Goal: Task Accomplishment & Management: Complete application form

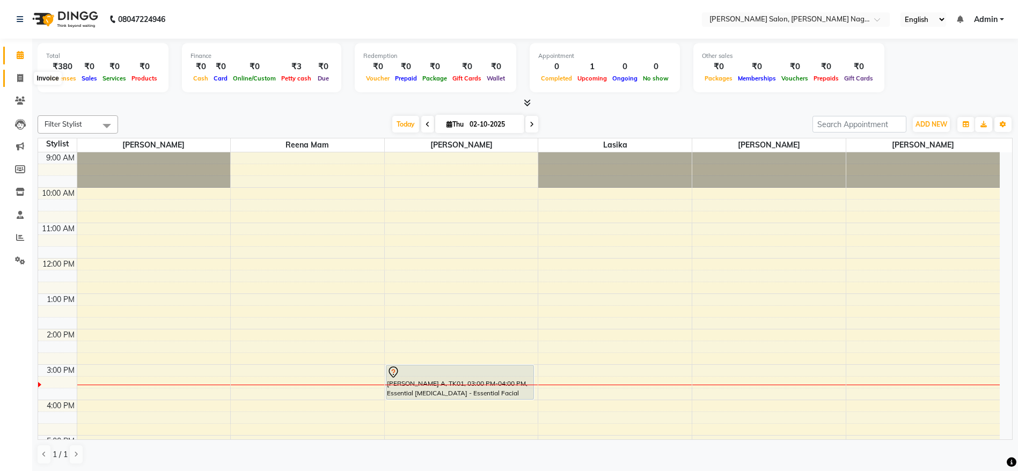
click at [21, 81] on icon at bounding box center [20, 78] width 6 height 8
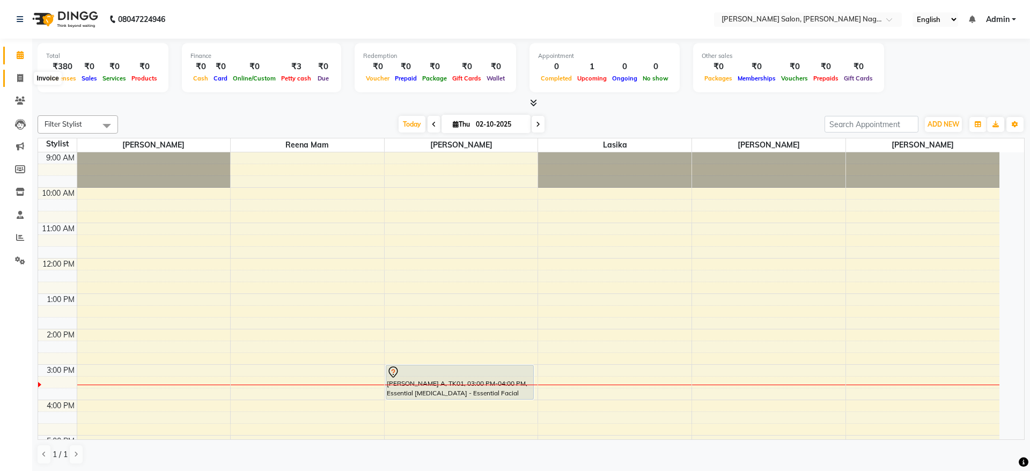
select select "6221"
select select "service"
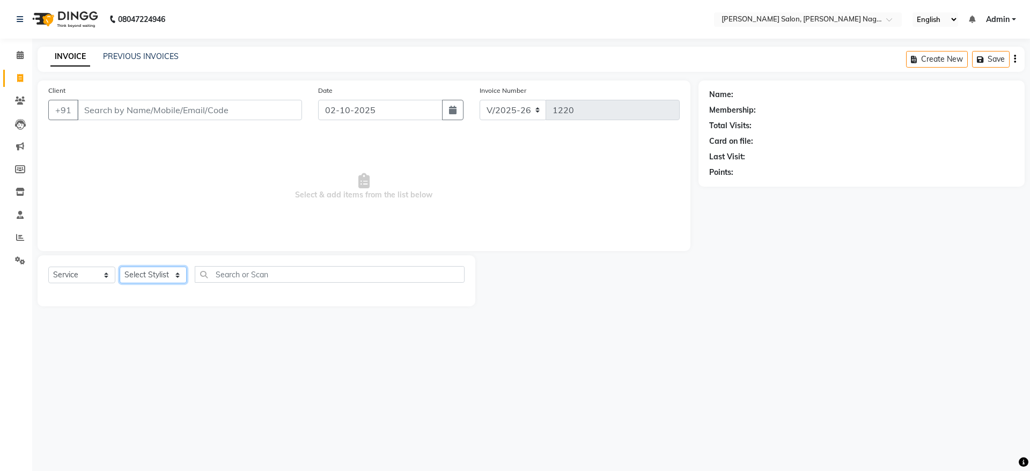
click at [145, 274] on select "Select Stylist [PERSON_NAME] lasika [PERSON_NAME] mam [PERSON_NAME] [PERSON_NAM…" at bounding box center [153, 275] width 67 height 17
select select "75189"
click at [120, 267] on select "Select Stylist [PERSON_NAME] lasika [PERSON_NAME] mam [PERSON_NAME] [PERSON_NAM…" at bounding box center [153, 275] width 67 height 17
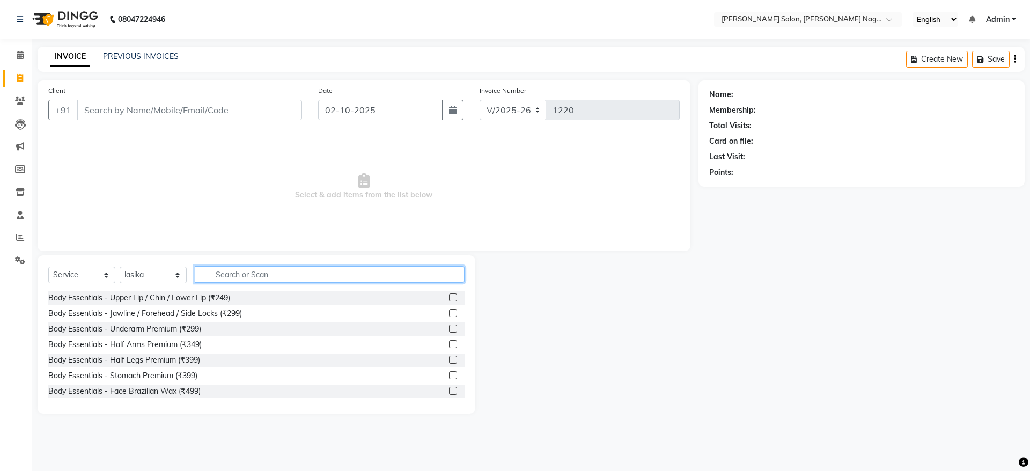
click at [270, 274] on input "text" at bounding box center [330, 274] width 270 height 17
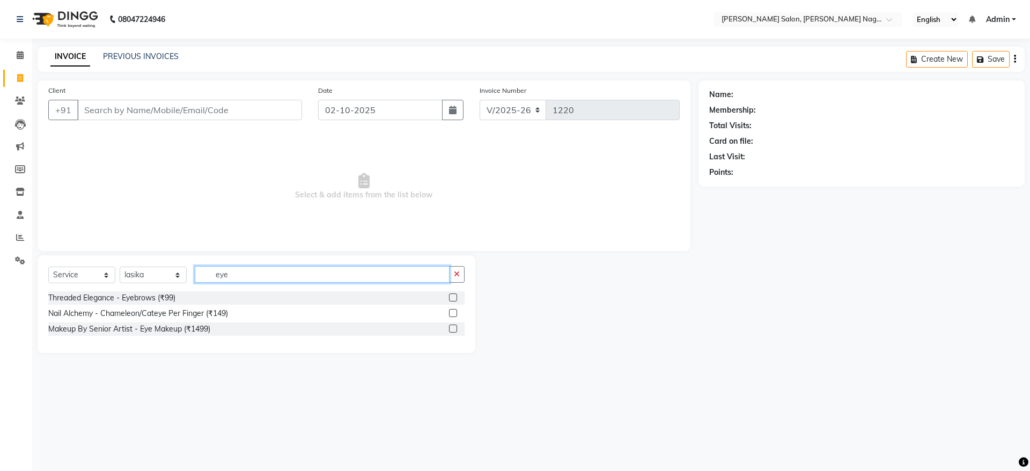
type input "eye"
click at [456, 298] on label at bounding box center [453, 298] width 8 height 8
click at [456, 298] on input "checkbox" at bounding box center [452, 298] width 7 height 7
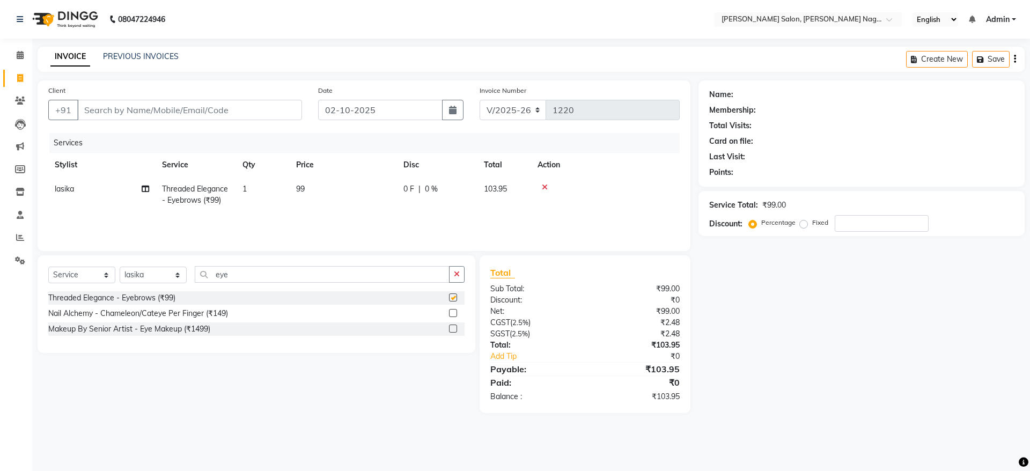
checkbox input "false"
click at [459, 274] on icon "button" at bounding box center [457, 274] width 6 height 8
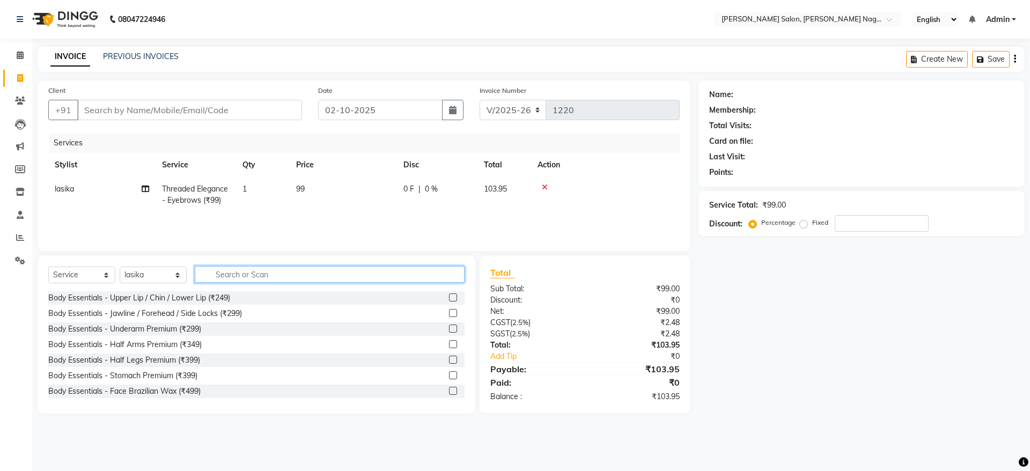
click at [440, 272] on input "text" at bounding box center [330, 274] width 270 height 17
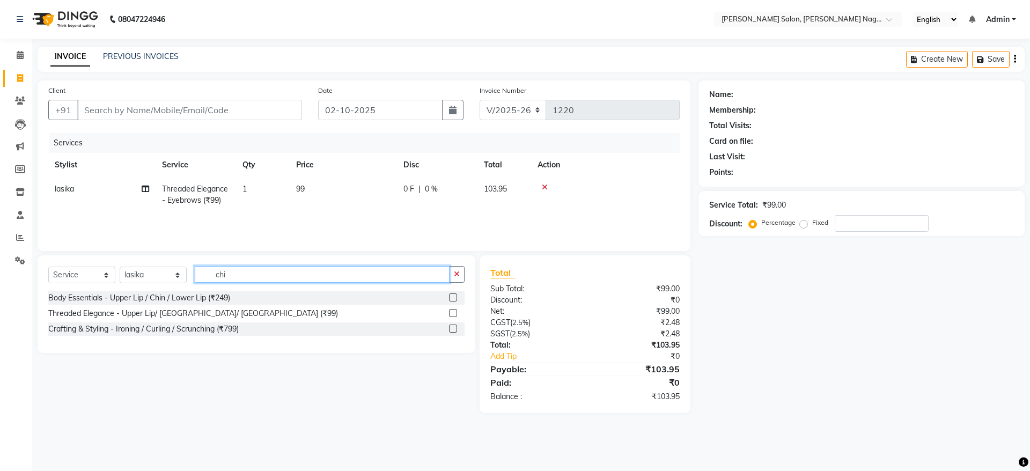
type input "chi"
click at [453, 314] on label at bounding box center [453, 313] width 8 height 8
click at [453, 314] on input "checkbox" at bounding box center [452, 313] width 7 height 7
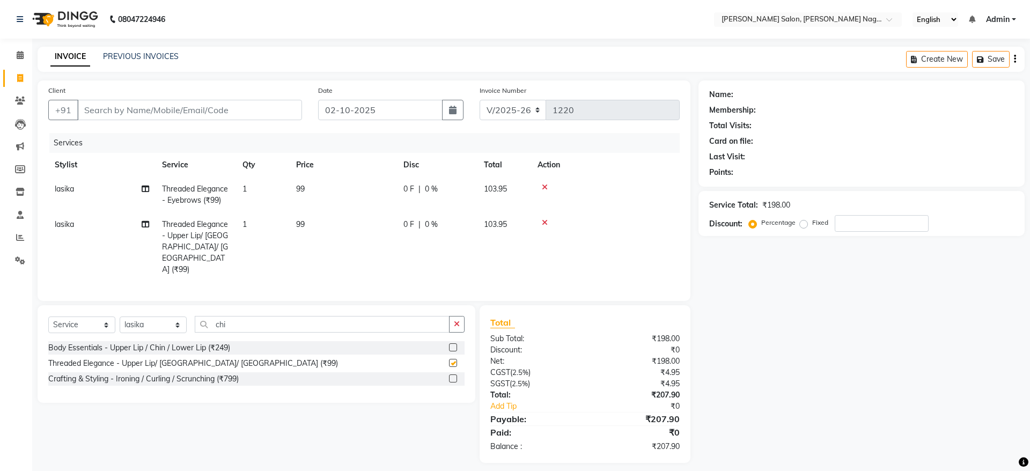
checkbox input "false"
click at [210, 105] on input "Client" at bounding box center [189, 110] width 225 height 20
type input "7"
type input "0"
type input "7635993440"
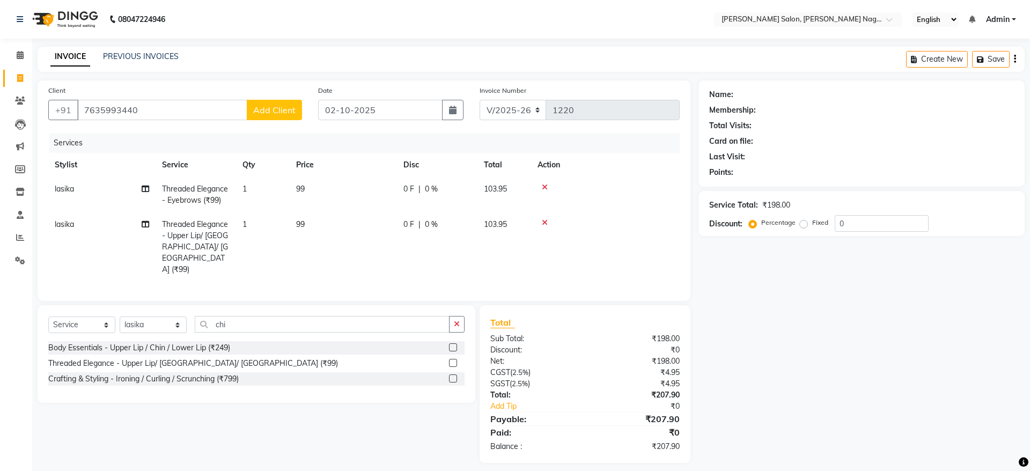
click at [277, 107] on span "Add Client" at bounding box center [274, 110] width 42 height 11
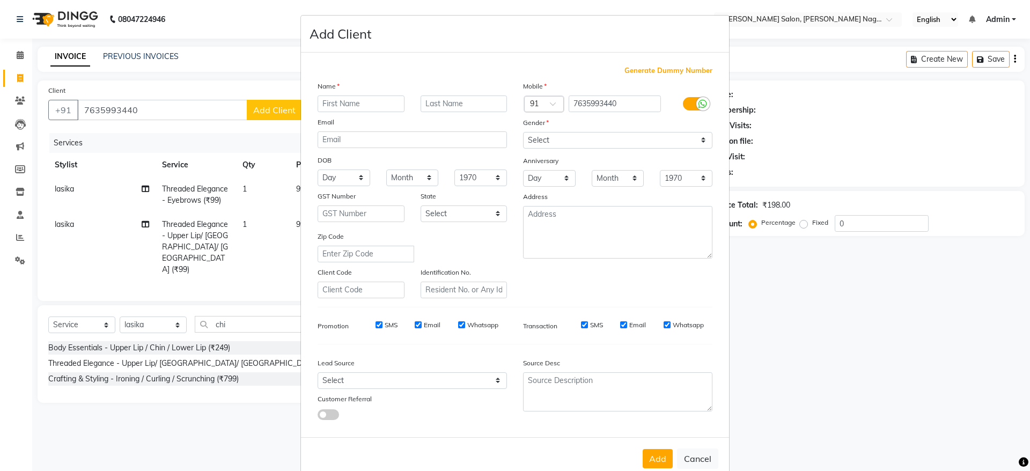
click at [328, 106] on input "text" at bounding box center [361, 104] width 87 height 17
type input "[PERSON_NAME]"
click at [429, 105] on input "text" at bounding box center [464, 104] width 87 height 17
type input "v"
click at [426, 104] on input "[PERSON_NAME]" at bounding box center [464, 104] width 87 height 17
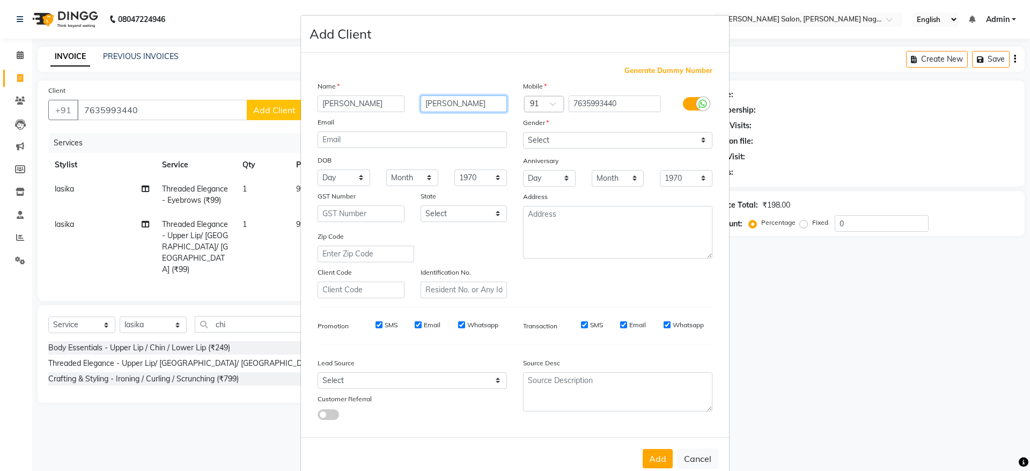
type input "[PERSON_NAME]"
click at [558, 138] on select "Select [DEMOGRAPHIC_DATA] [DEMOGRAPHIC_DATA] Other Prefer Not To Say" at bounding box center [617, 140] width 189 height 17
select select "[DEMOGRAPHIC_DATA]"
click at [523, 132] on select "Select [DEMOGRAPHIC_DATA] [DEMOGRAPHIC_DATA] Other Prefer Not To Say" at bounding box center [617, 140] width 189 height 17
click at [655, 455] on button "Add" at bounding box center [658, 458] width 30 height 19
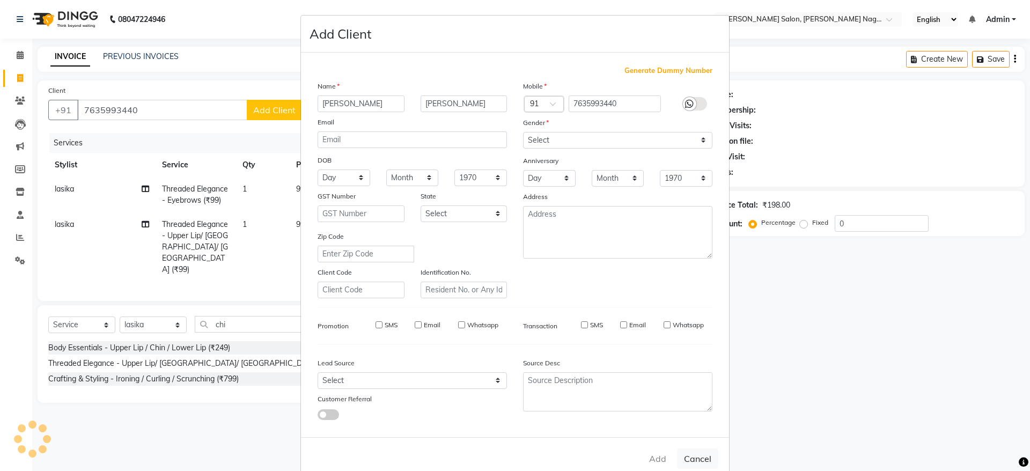
select select
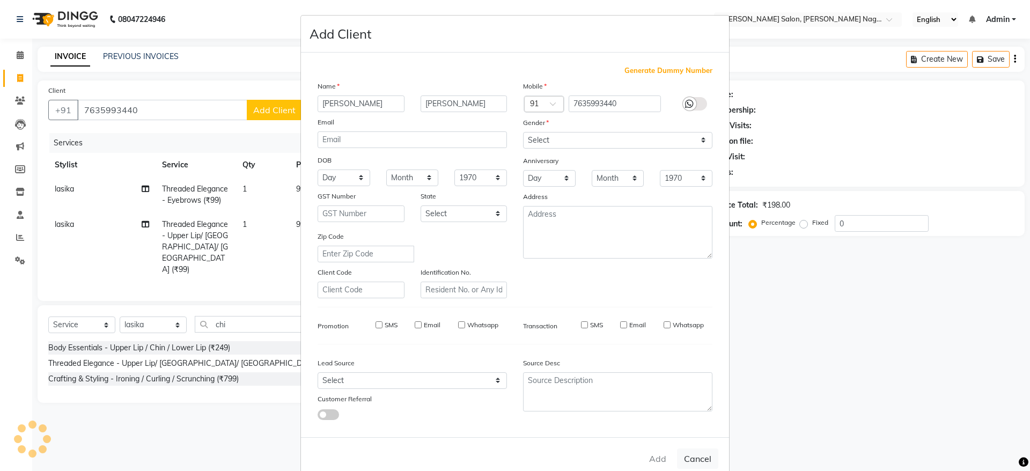
select select
checkbox input "false"
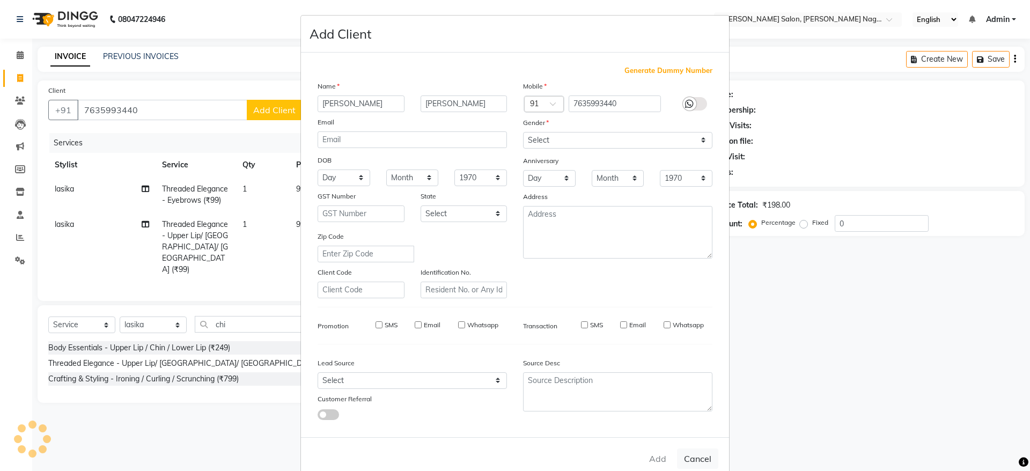
checkbox input "false"
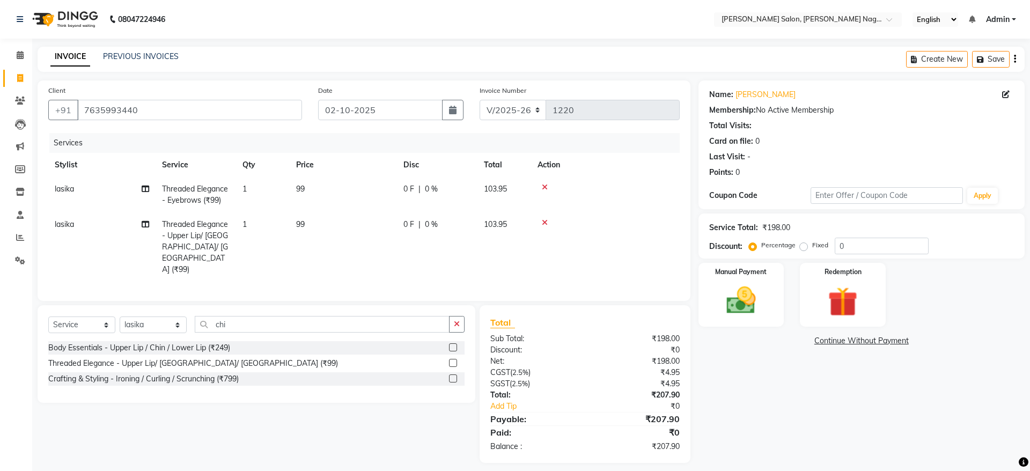
click at [812, 246] on label "Fixed" at bounding box center [820, 245] width 16 height 10
click at [802, 246] on input "Fixed" at bounding box center [806, 245] width 8 height 8
radio input "true"
click at [851, 246] on input "0" at bounding box center [882, 246] width 94 height 17
type input "7"
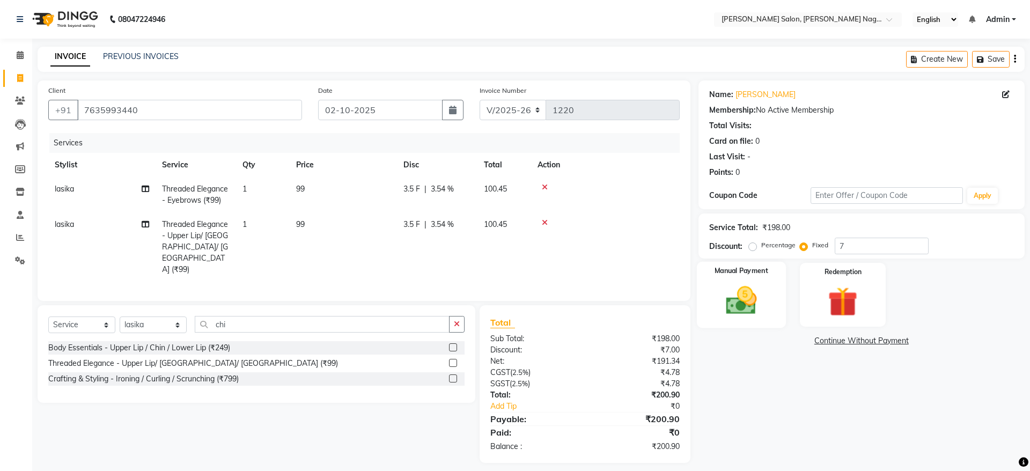
click at [732, 276] on div "Manual Payment" at bounding box center [741, 295] width 89 height 66
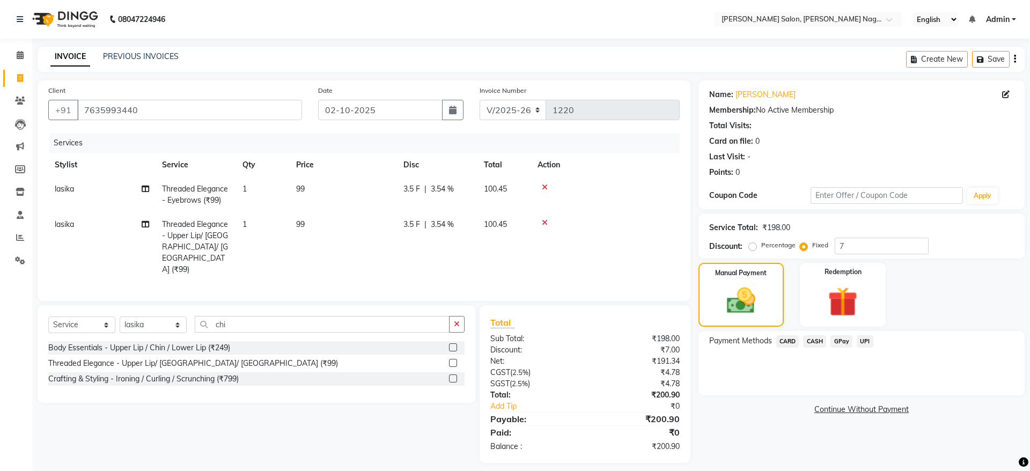
click at [870, 342] on span "UPI" at bounding box center [865, 341] width 17 height 12
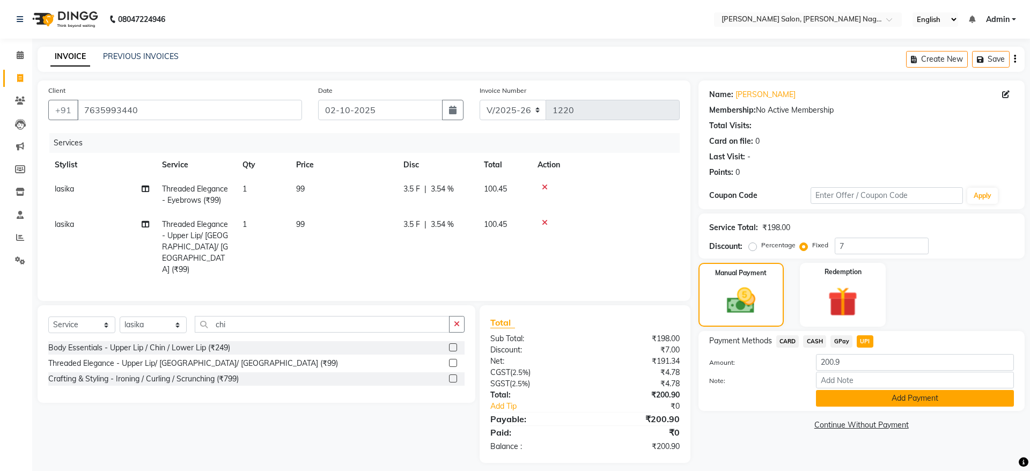
click at [887, 402] on button "Add Payment" at bounding box center [915, 398] width 198 height 17
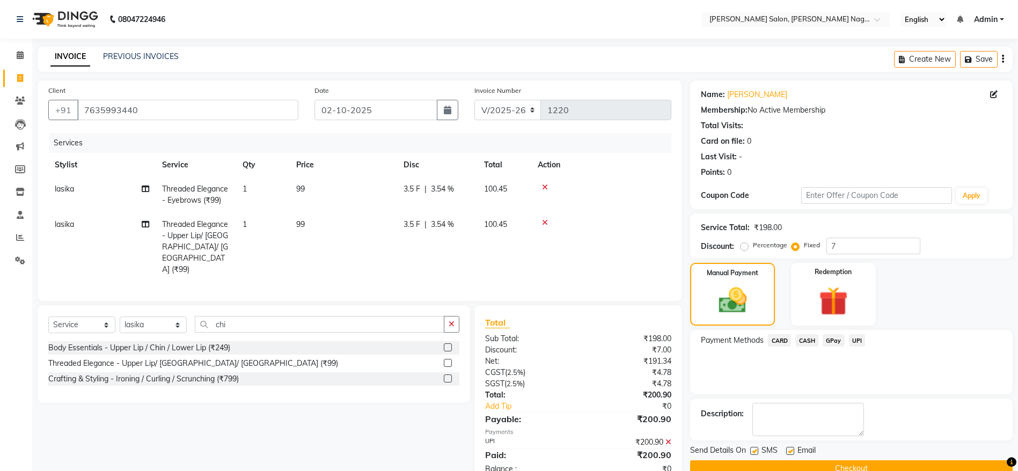
scroll to position [22, 0]
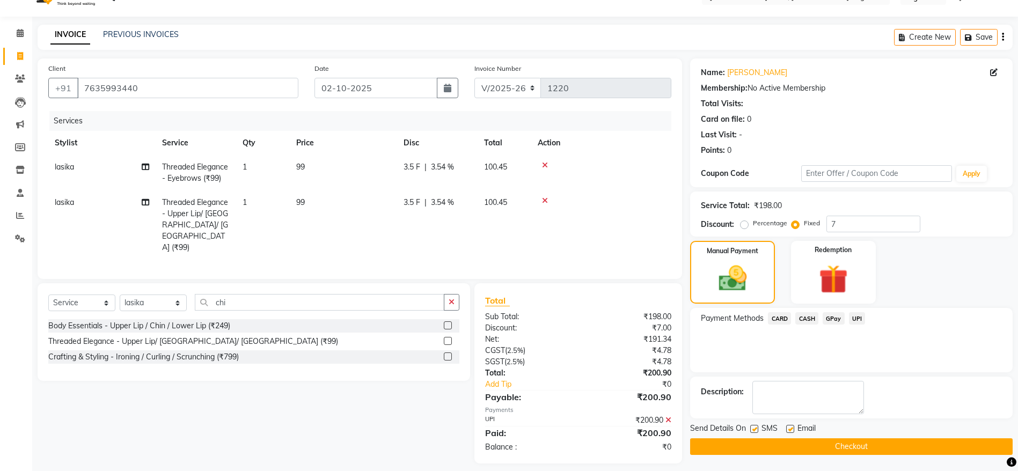
click at [885, 446] on button "Checkout" at bounding box center [851, 446] width 323 height 17
